Goal: Task Accomplishment & Management: Use online tool/utility

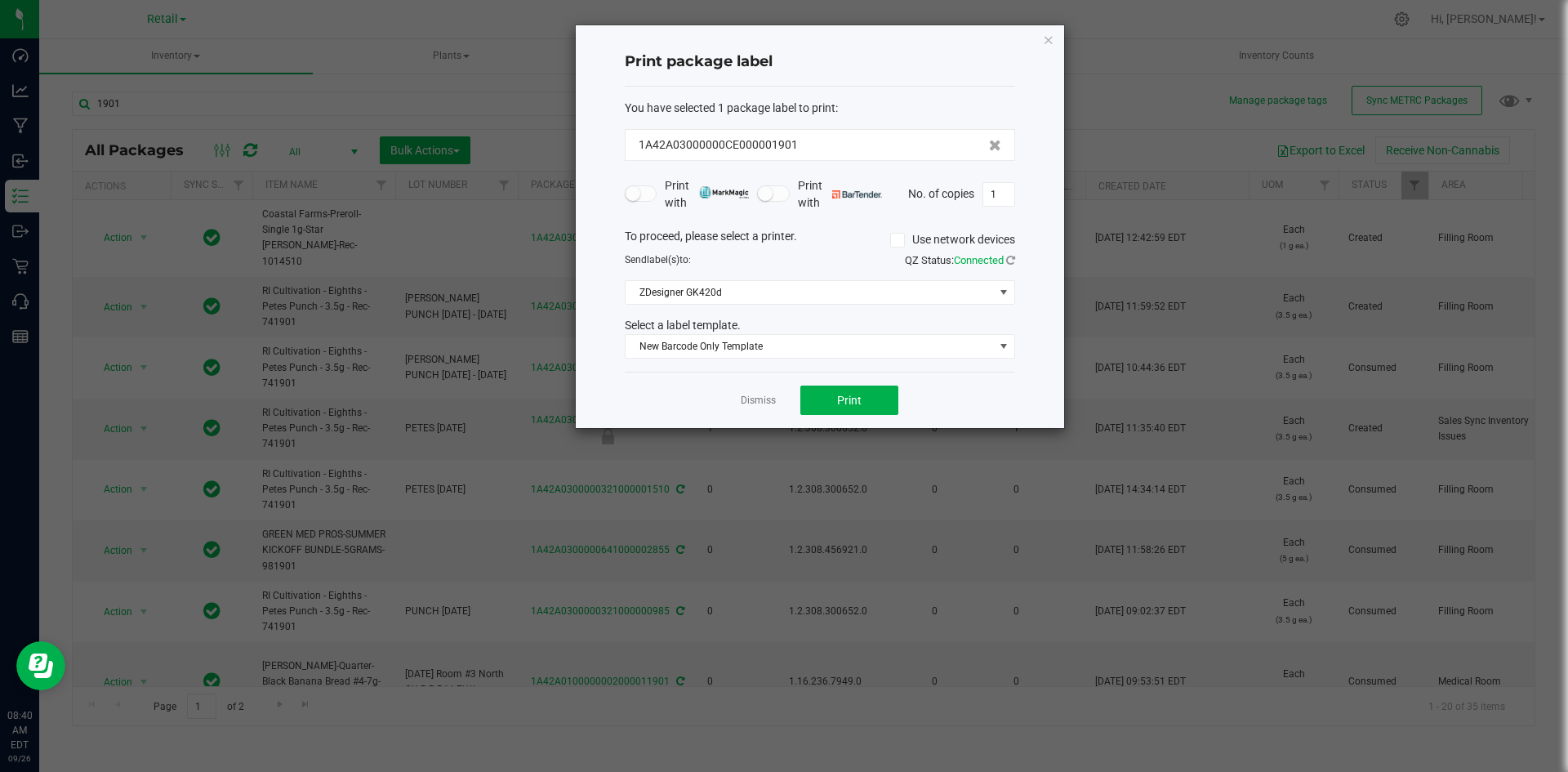
click at [1047, 42] on icon "button" at bounding box center [1048, 39] width 11 height 20
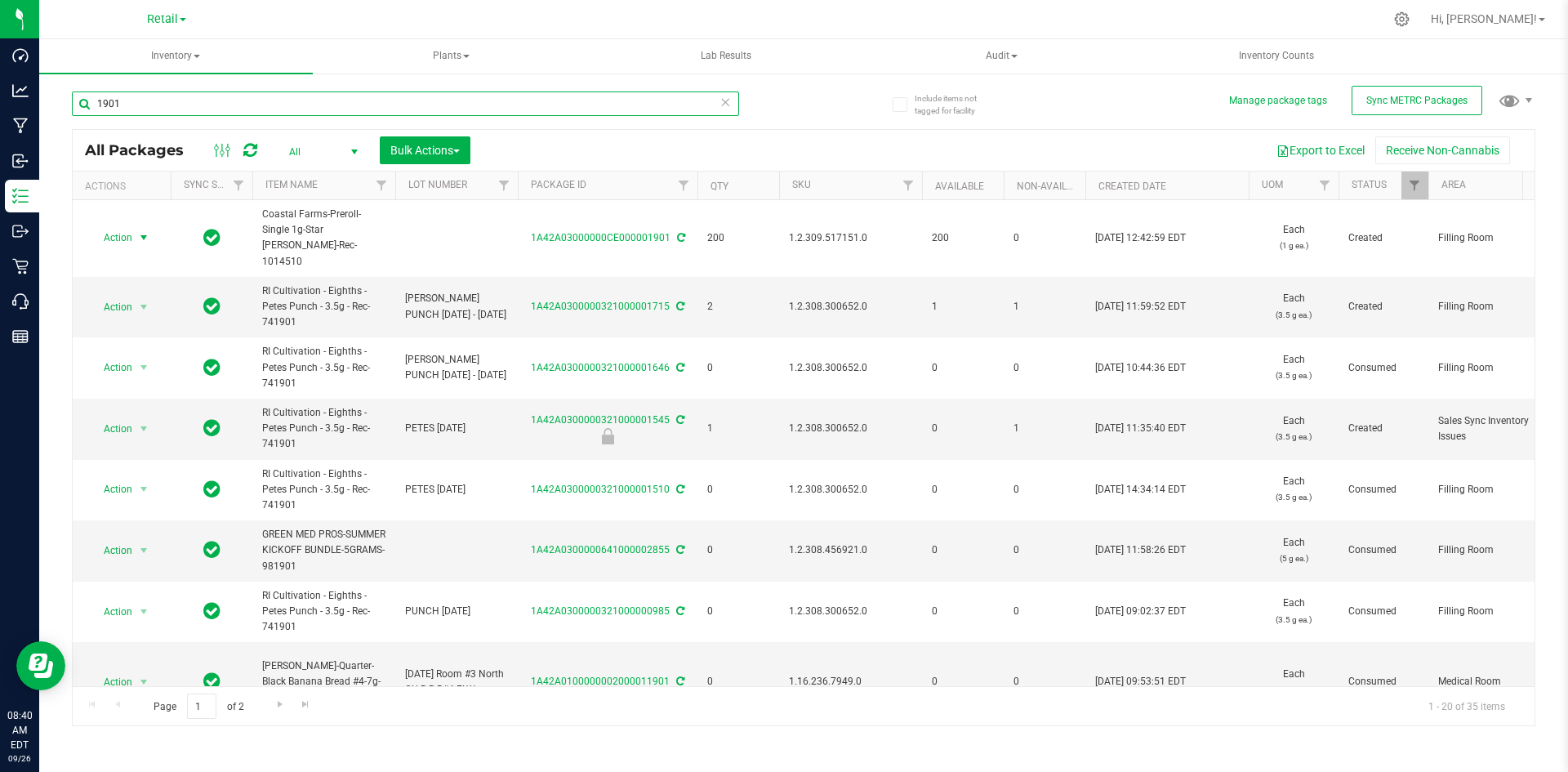
click at [673, 98] on input "1901" at bounding box center [405, 104] width 667 height 25
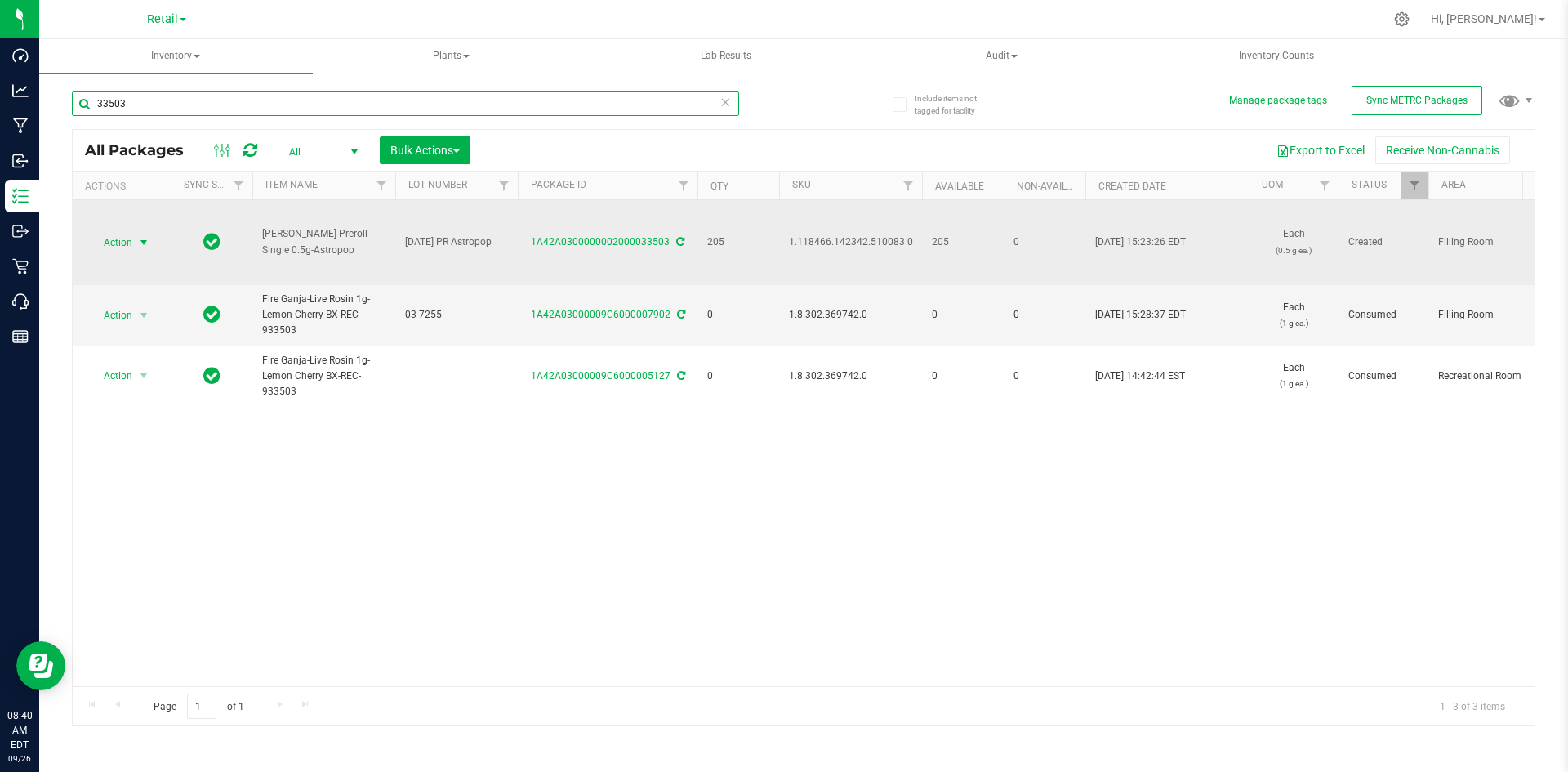
type input "33503"
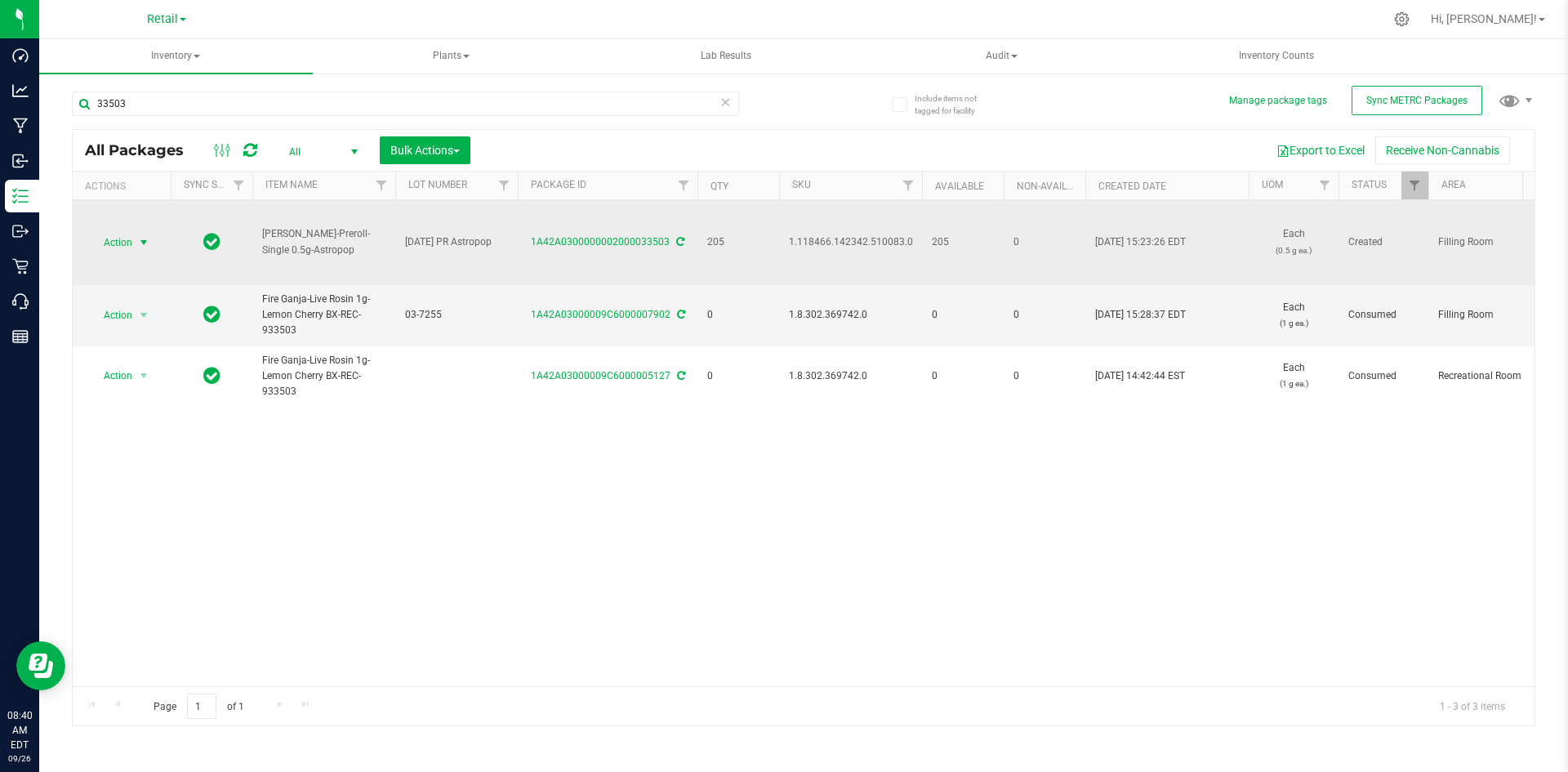
click at [141, 244] on span "select" at bounding box center [143, 242] width 13 height 13
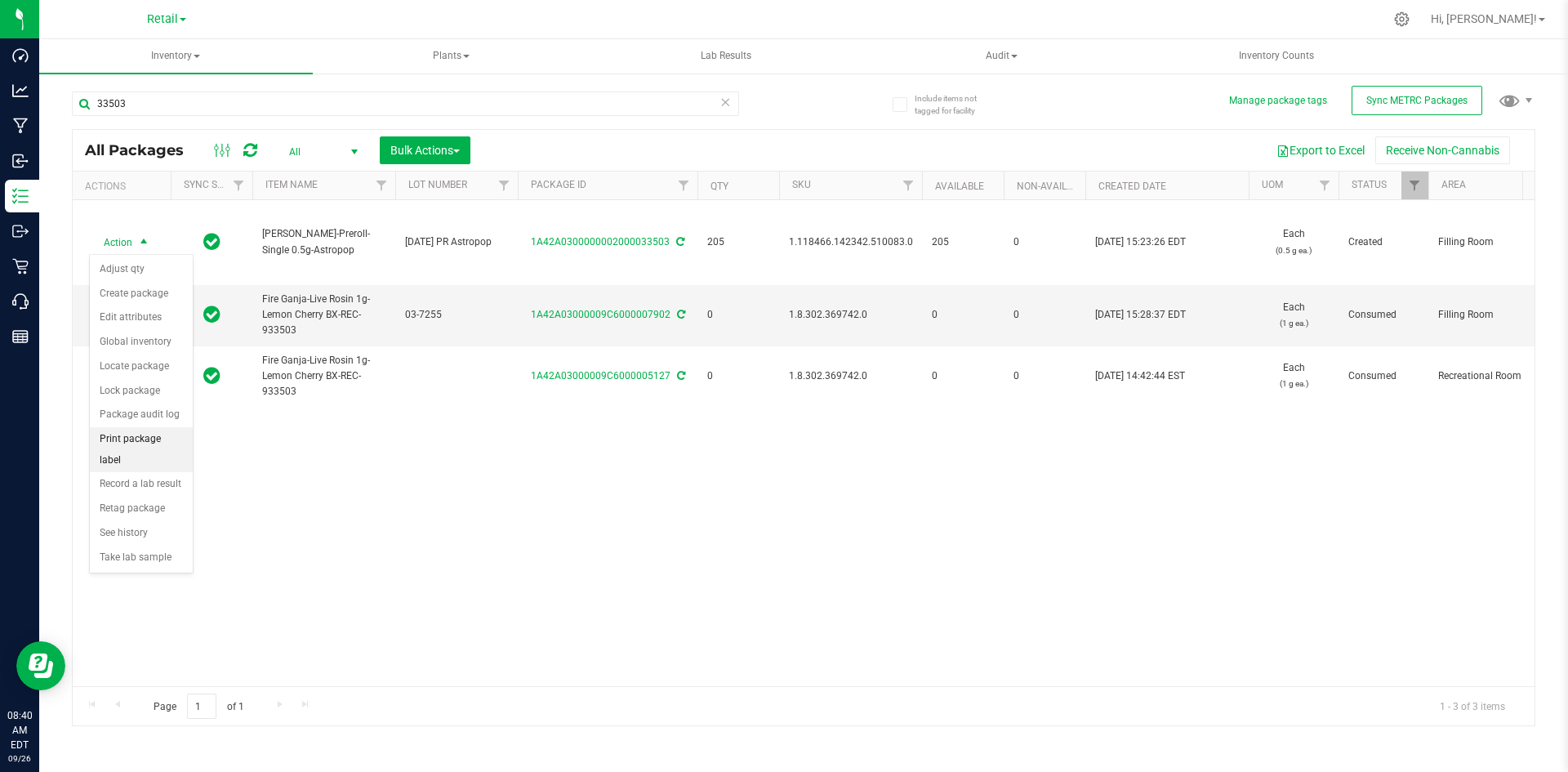
click at [149, 437] on li "Print package label" at bounding box center [141, 449] width 103 height 45
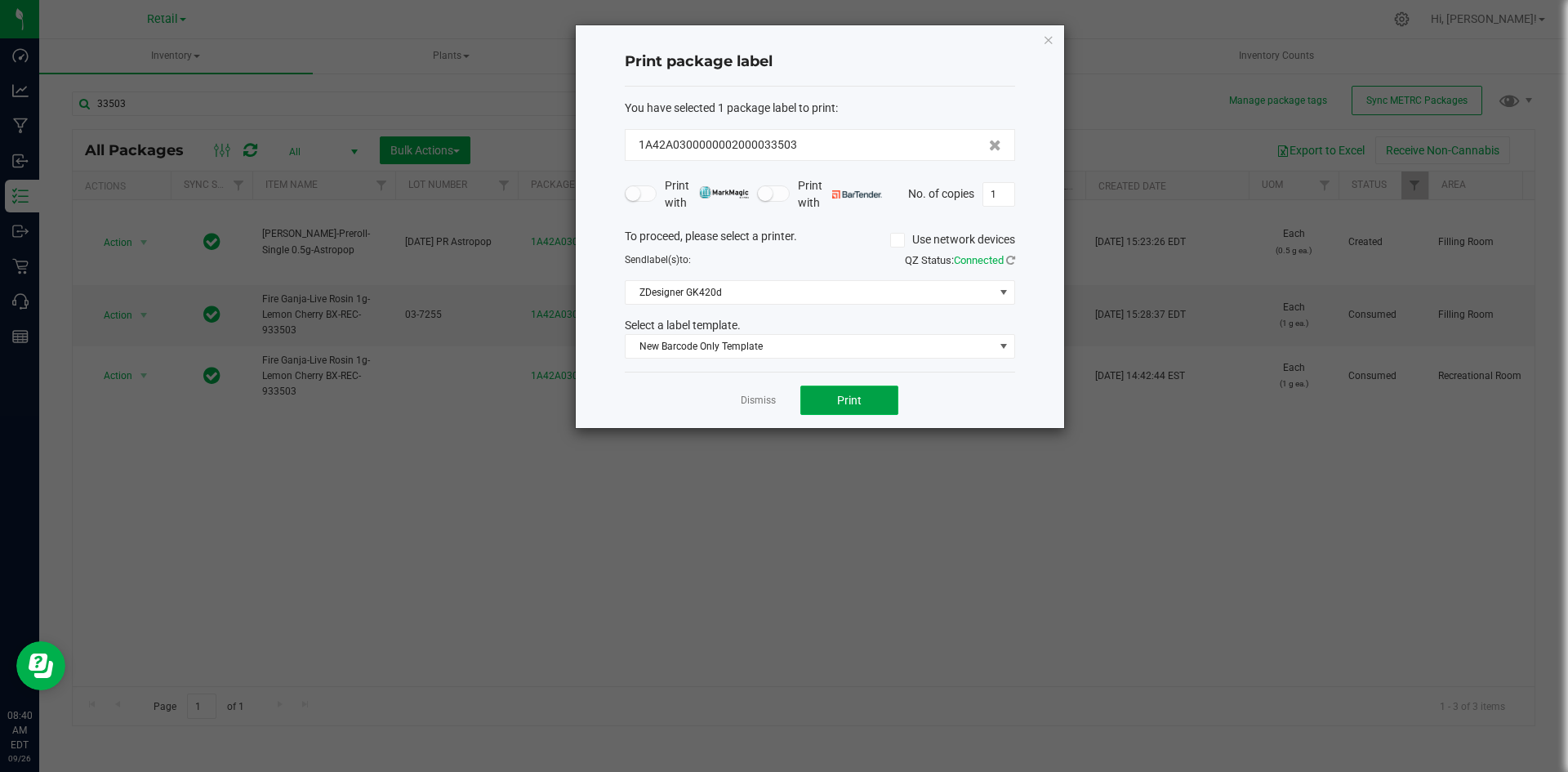
click at [871, 395] on button "Print" at bounding box center [849, 399] width 98 height 29
